Goal: Transaction & Acquisition: Purchase product/service

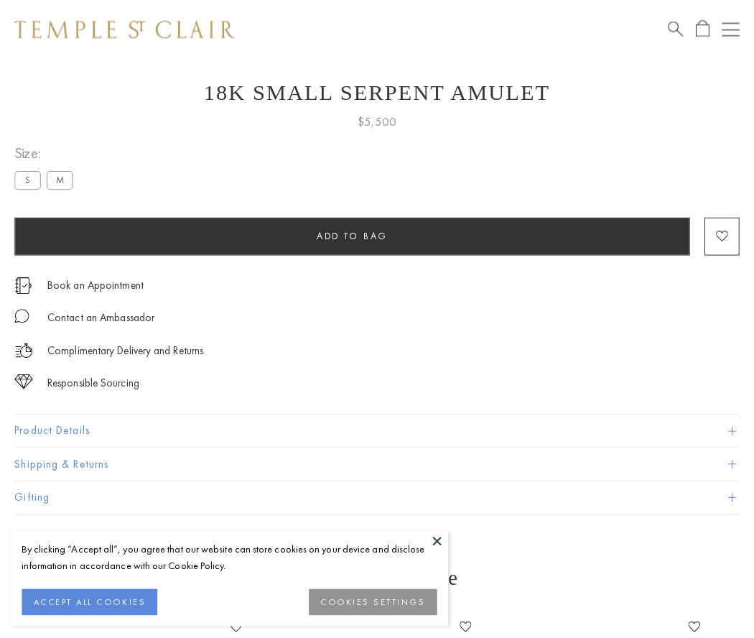
scroll to position [34, 0]
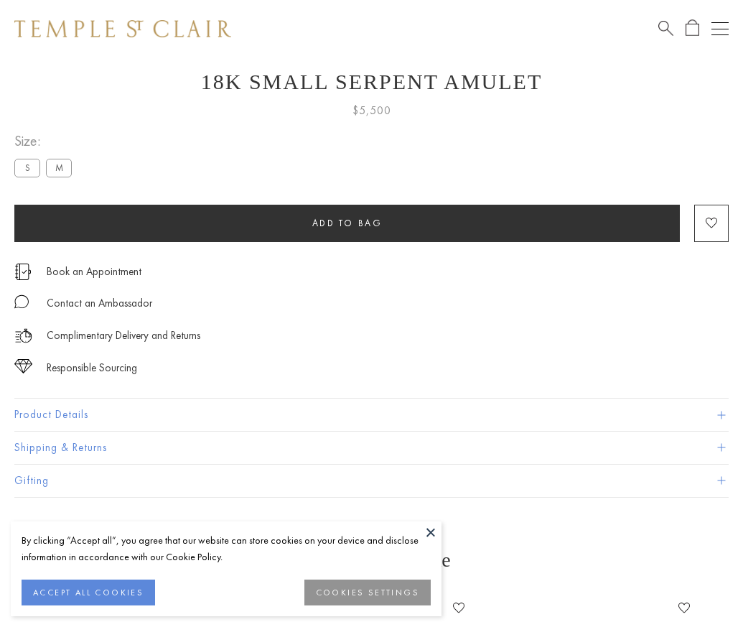
click at [347, 223] on span "Add to bag" at bounding box center [347, 223] width 70 height 12
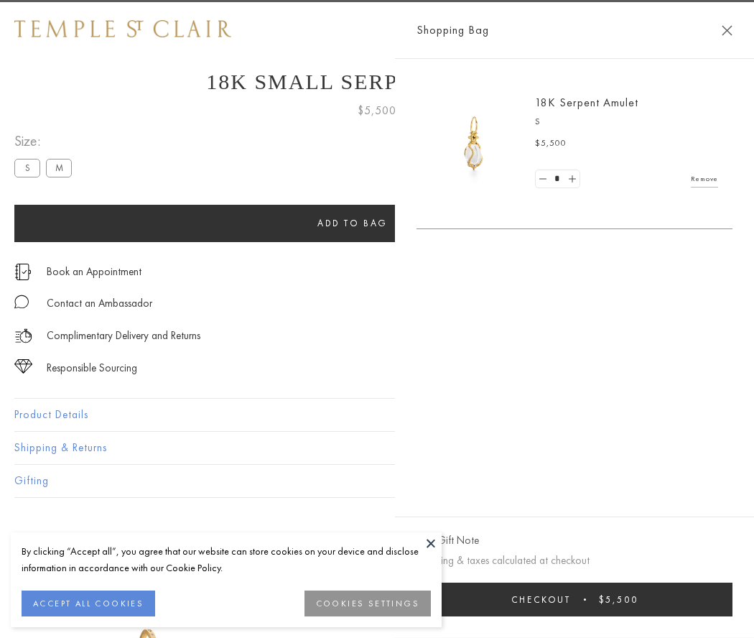
click at [645, 599] on button "Checkout $5,500" at bounding box center [575, 600] width 316 height 34
